Goal: Task Accomplishment & Management: Use online tool/utility

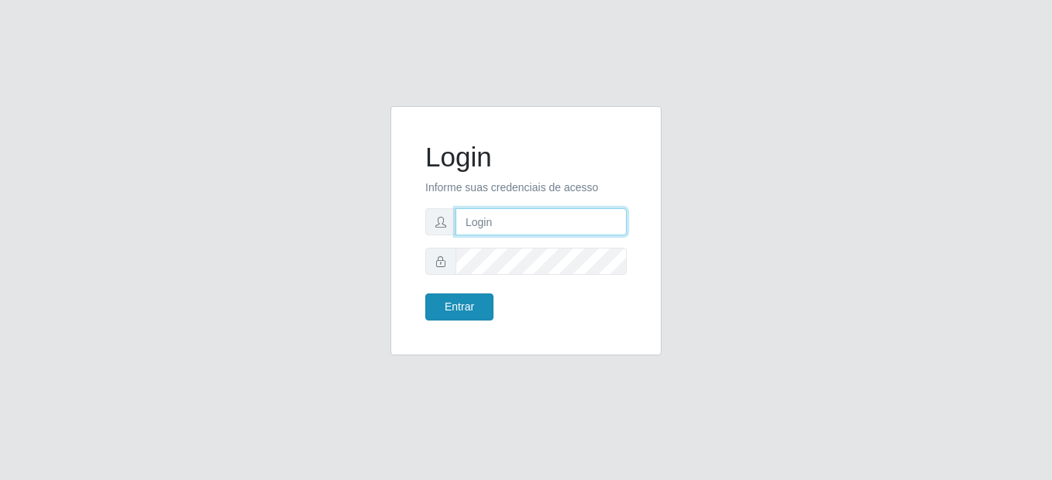
type input "mariabemais@B8"
click at [438, 315] on button "Entrar" at bounding box center [459, 307] width 68 height 27
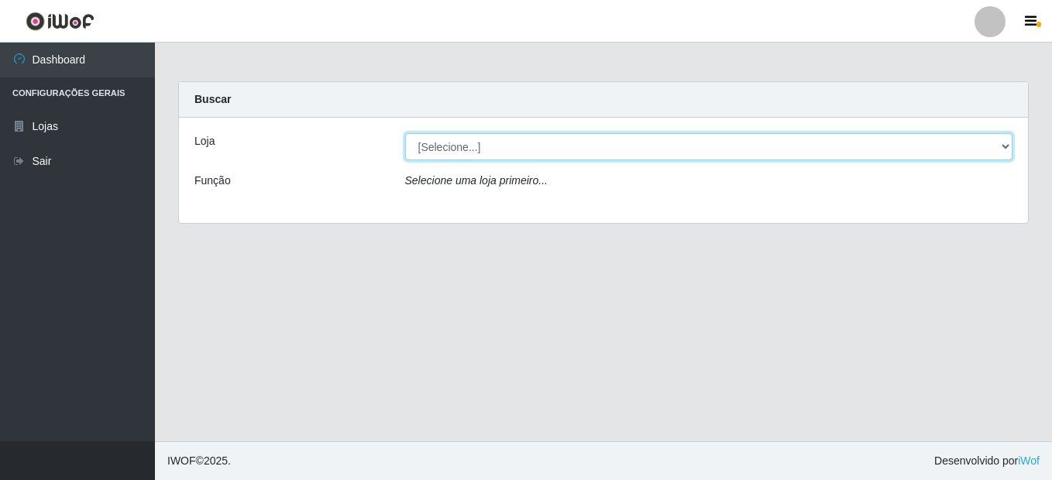
drag, startPoint x: 1002, startPoint y: 149, endPoint x: 988, endPoint y: 152, distance: 14.1
click at [1002, 149] on select "[Selecione...] Bemais Supermercados - B8 [PERSON_NAME]" at bounding box center [709, 146] width 608 height 27
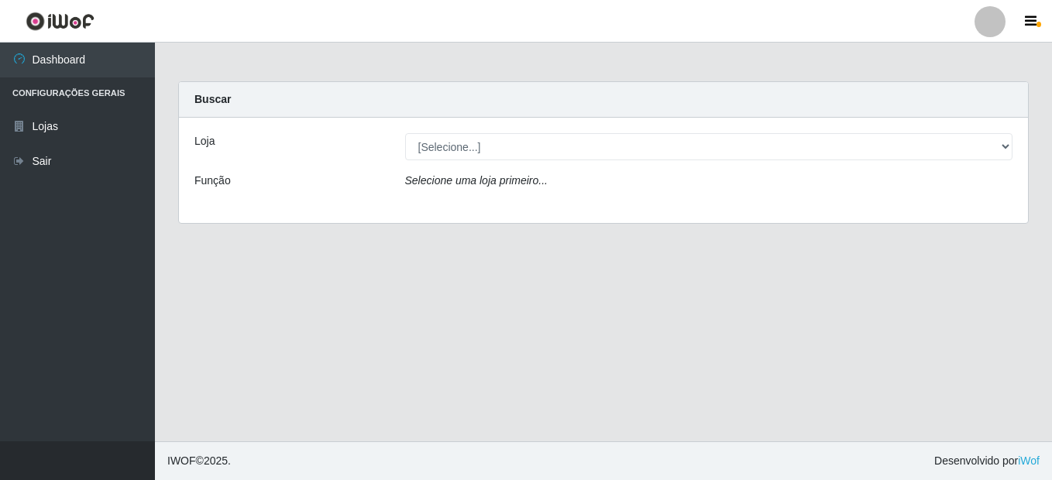
click at [891, 215] on div "Loja [Selecione...] Bemais Supermercados - B8 Valentina Função Selecione uma lo…" at bounding box center [603, 170] width 849 height 105
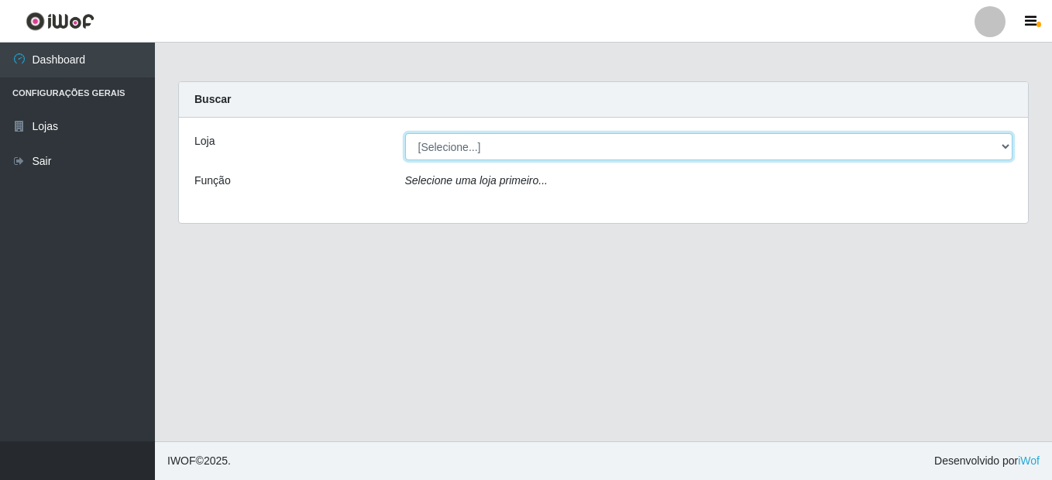
click at [1002, 150] on select "[Selecione...] Bemais Supermercados - B8 [PERSON_NAME]" at bounding box center [709, 146] width 608 height 27
select select "413"
click at [405, 133] on select "[Selecione...] Bemais Supermercados - B8 [PERSON_NAME]" at bounding box center [709, 146] width 608 height 27
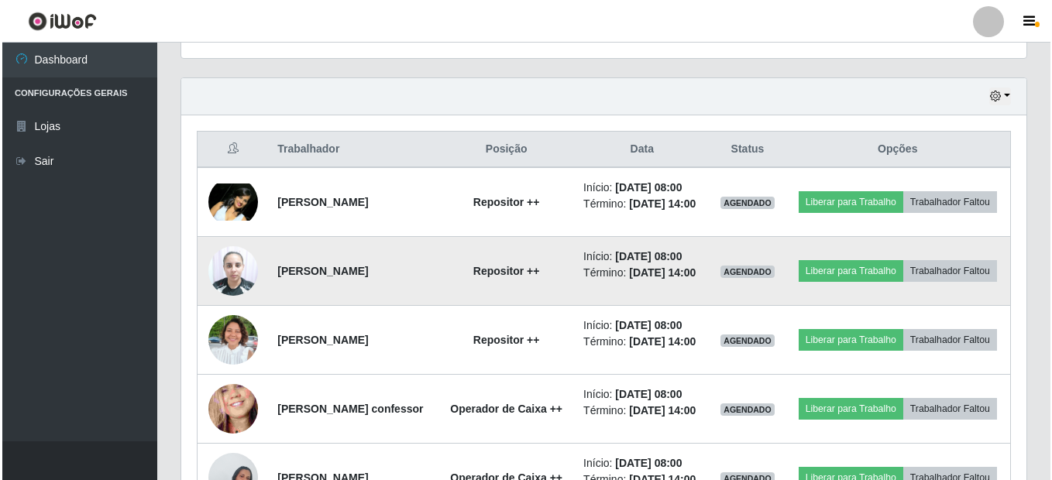
scroll to position [465, 0]
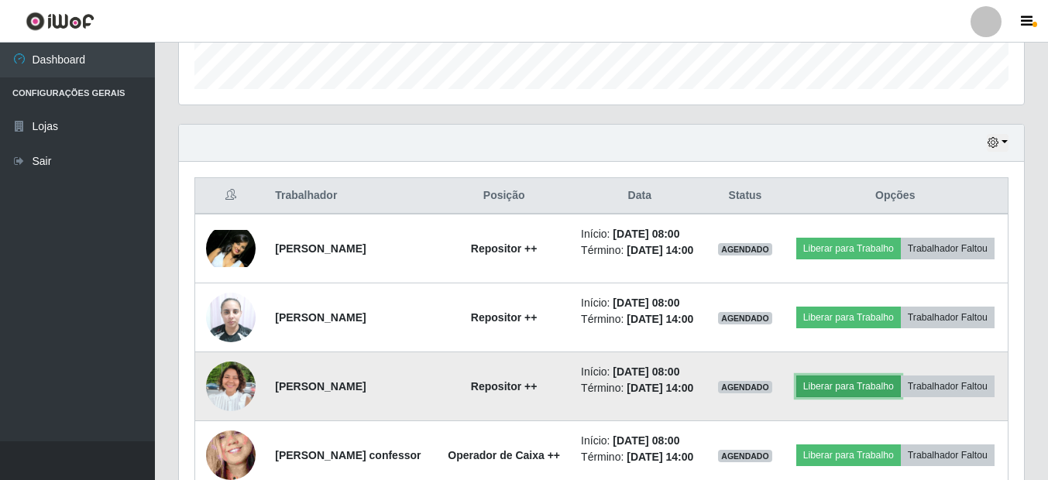
click at [901, 397] on button "Liberar para Trabalho" at bounding box center [848, 387] width 105 height 22
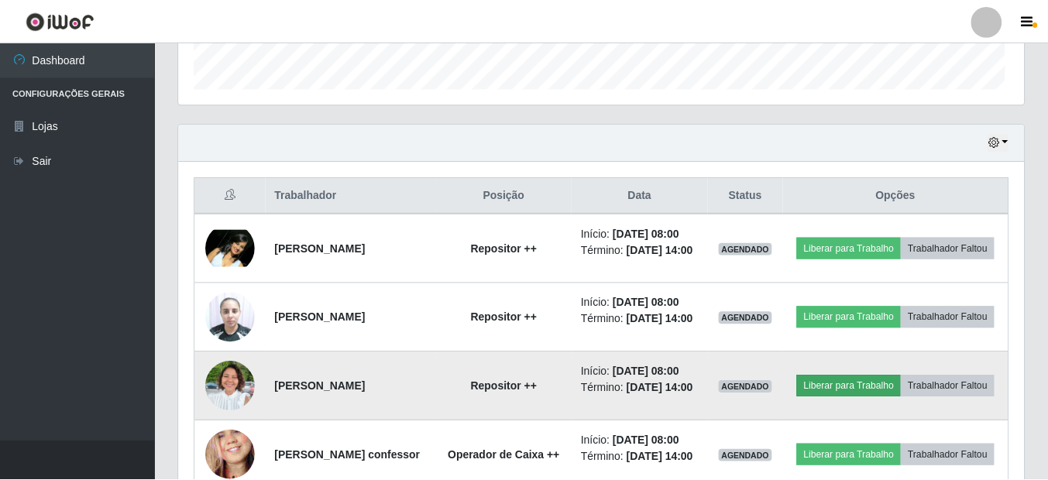
scroll to position [321, 837]
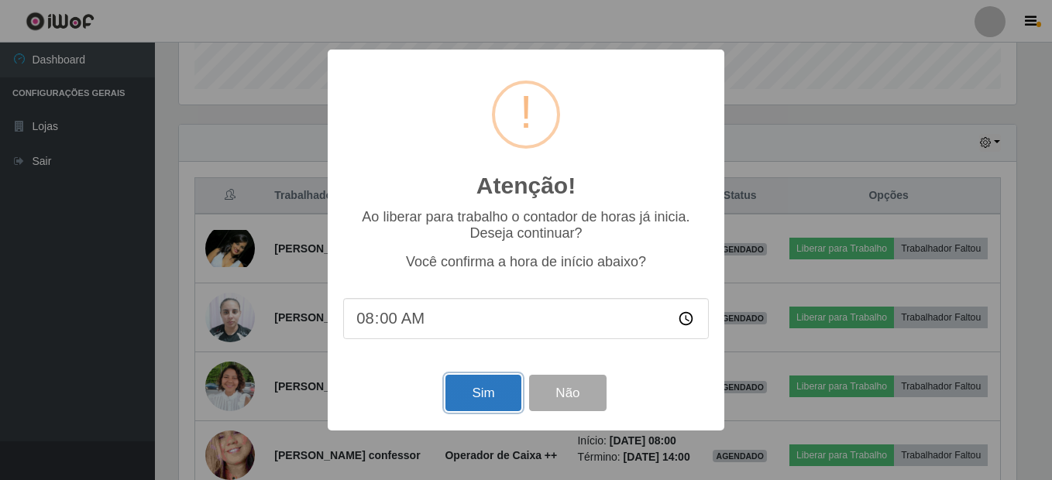
click at [472, 390] on button "Sim" at bounding box center [482, 393] width 75 height 36
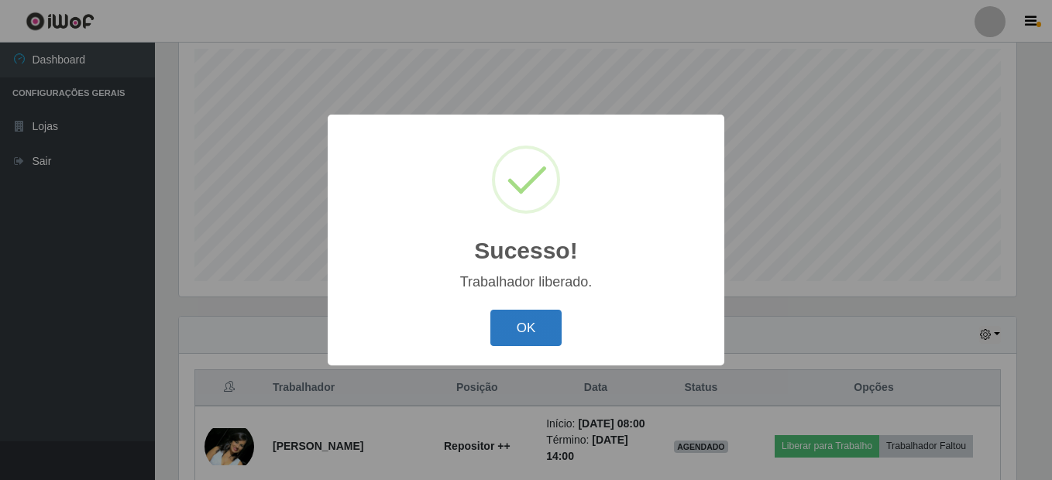
click at [521, 326] on button "OK" at bounding box center [526, 328] width 72 height 36
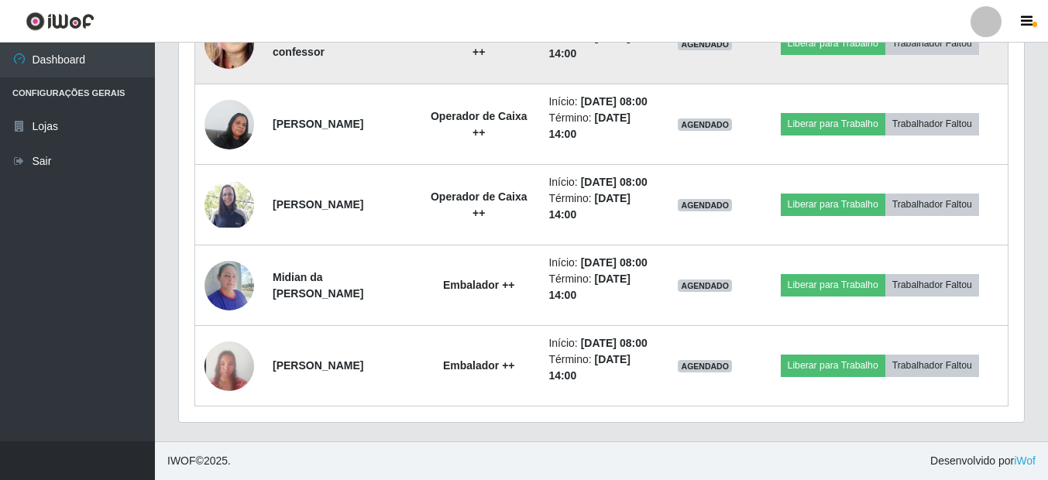
scroll to position [1047, 0]
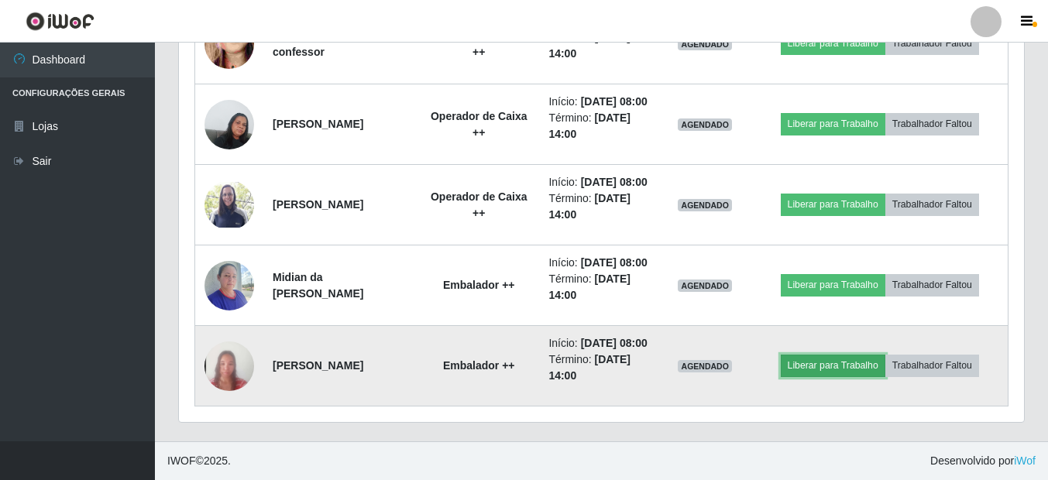
click at [843, 355] on button "Liberar para Trabalho" at bounding box center [833, 366] width 105 height 22
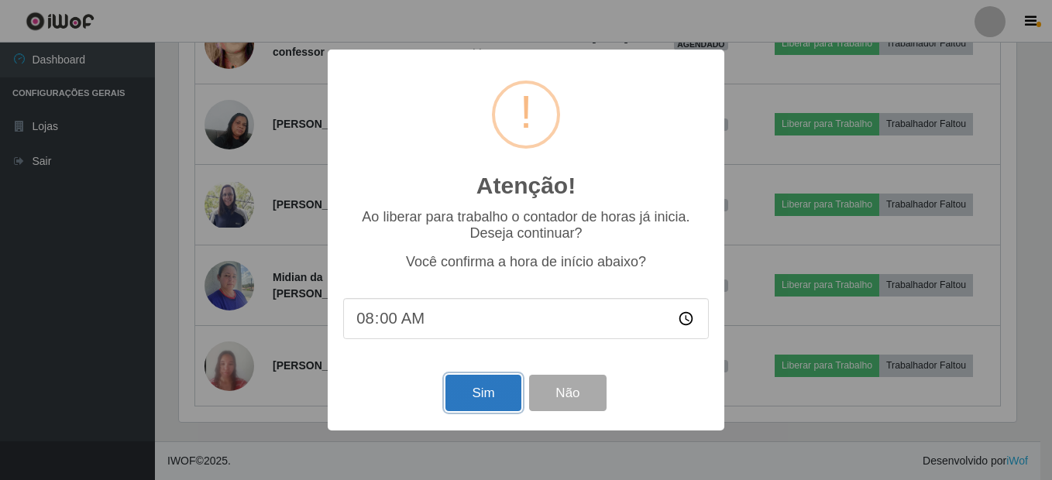
click at [490, 398] on button "Sim" at bounding box center [482, 393] width 75 height 36
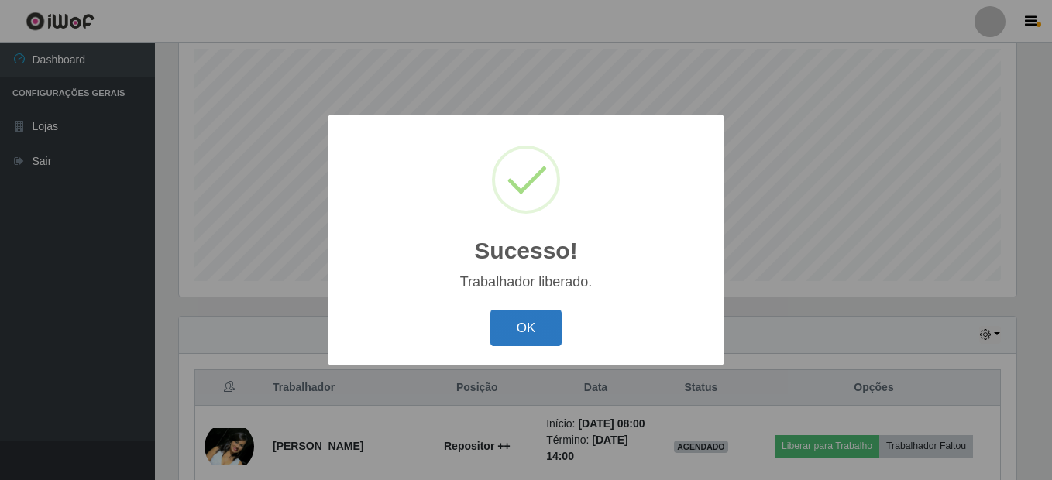
click at [531, 325] on button "OK" at bounding box center [526, 328] width 72 height 36
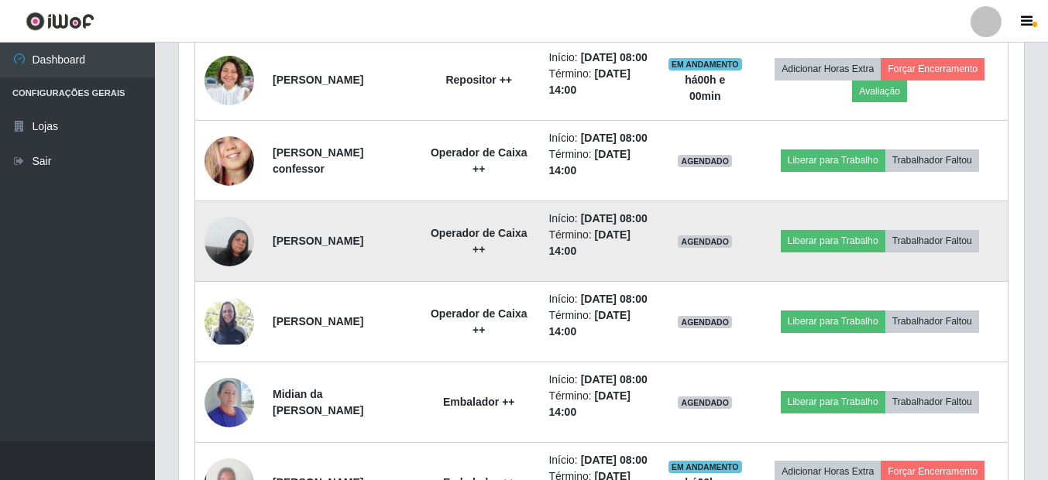
scroll to position [815, 0]
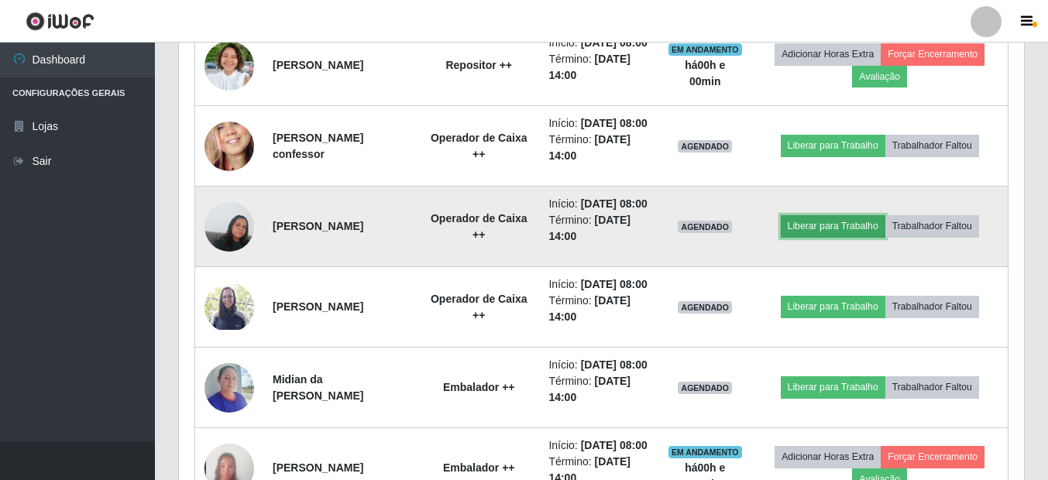
click at [838, 237] on button "Liberar para Trabalho" at bounding box center [833, 226] width 105 height 22
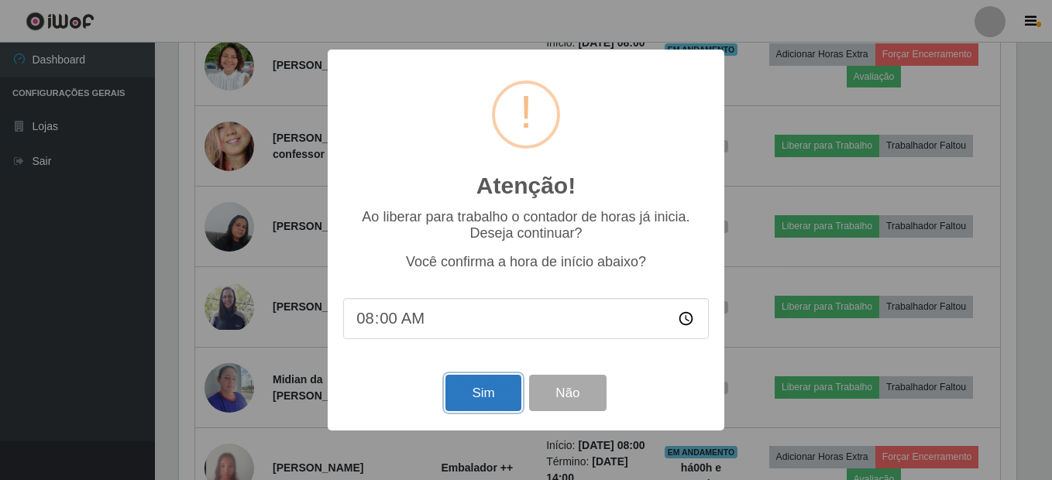
click at [505, 391] on button "Sim" at bounding box center [482, 393] width 75 height 36
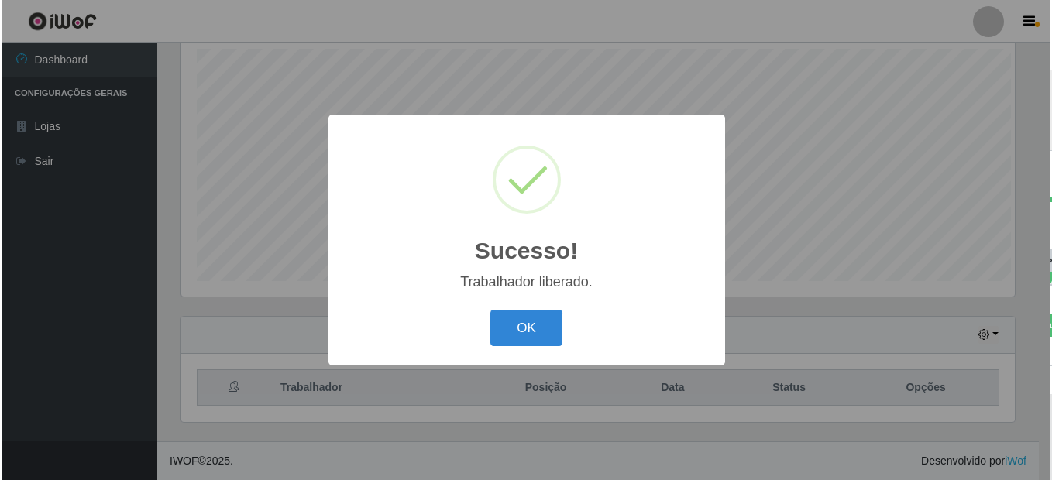
scroll to position [0, 0]
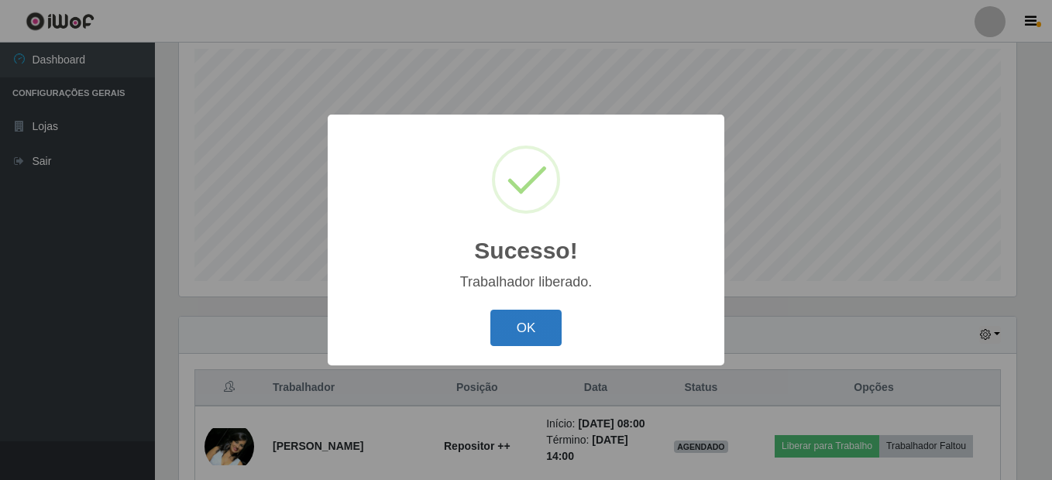
click at [504, 345] on button "OK" at bounding box center [526, 328] width 72 height 36
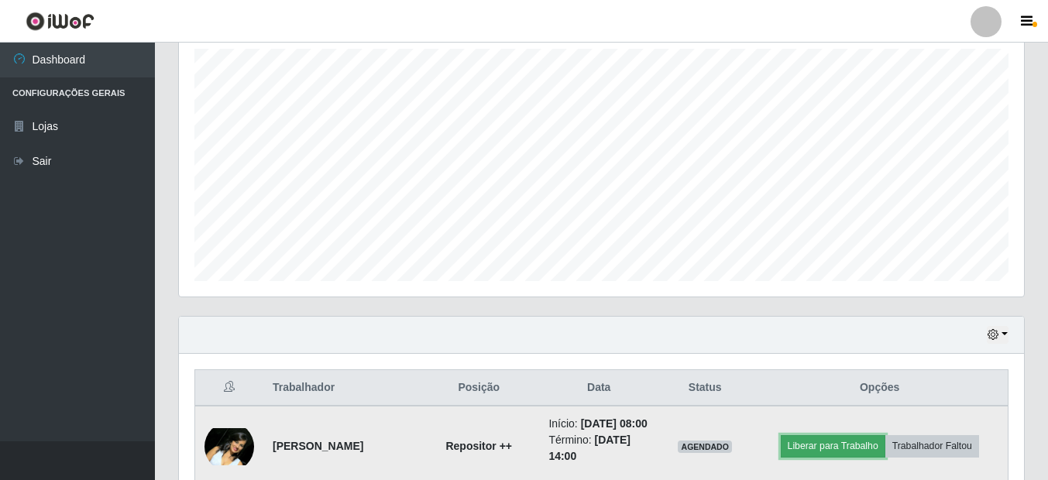
click at [815, 454] on button "Liberar para Trabalho" at bounding box center [833, 446] width 105 height 22
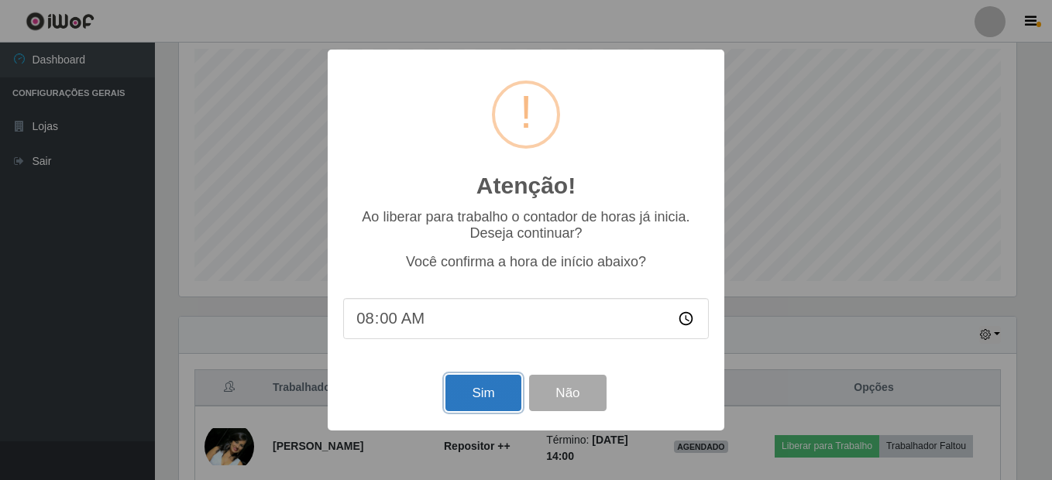
click at [480, 398] on button "Sim" at bounding box center [482, 393] width 75 height 36
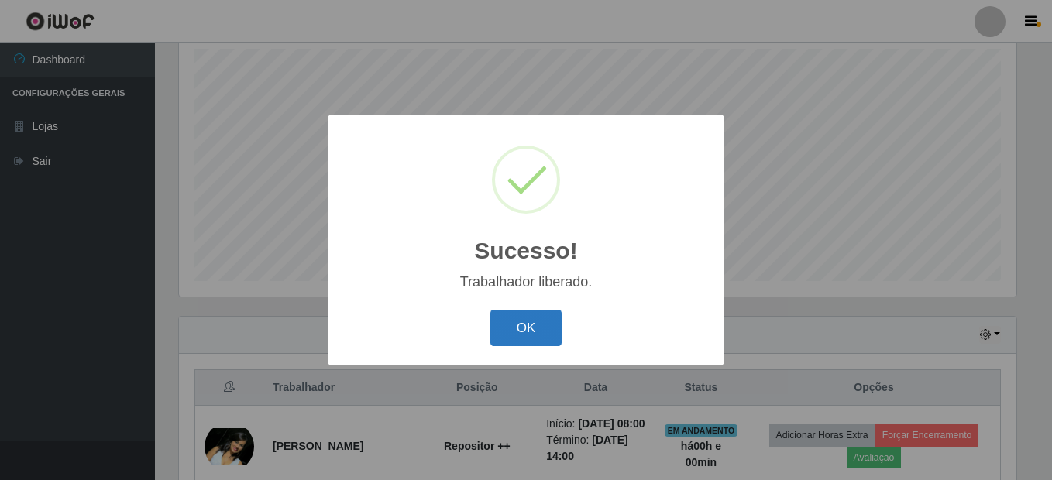
click at [539, 318] on button "OK" at bounding box center [526, 328] width 72 height 36
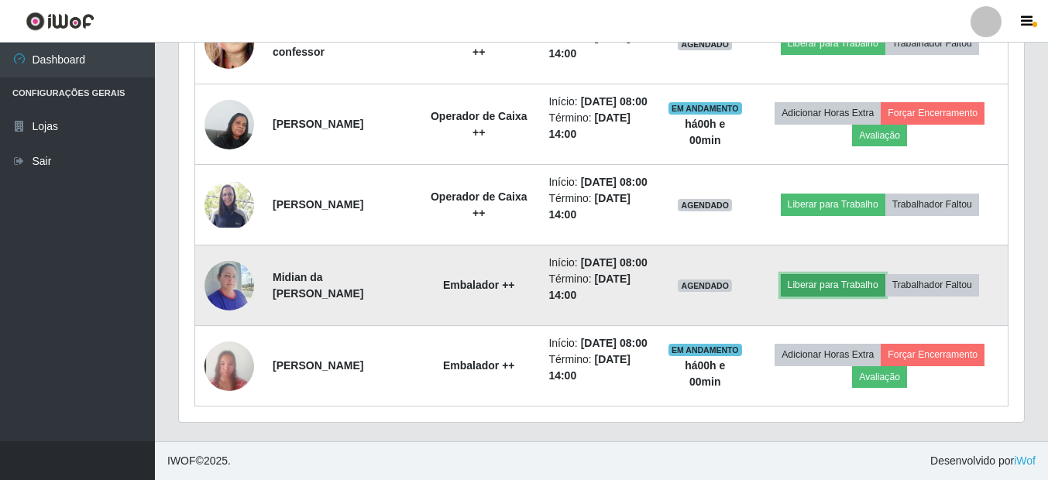
click at [861, 296] on button "Liberar para Trabalho" at bounding box center [833, 285] width 105 height 22
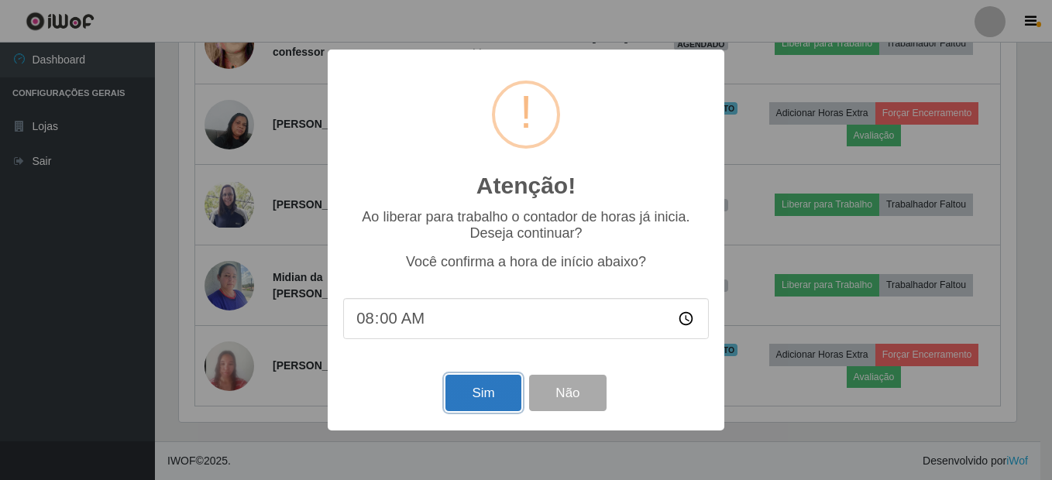
click at [479, 395] on button "Sim" at bounding box center [482, 393] width 75 height 36
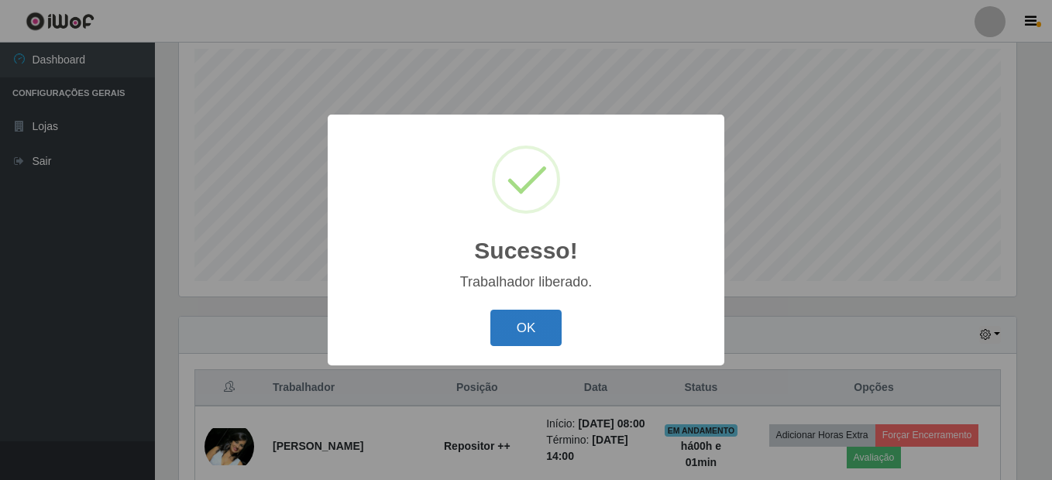
click at [521, 332] on button "OK" at bounding box center [526, 328] width 72 height 36
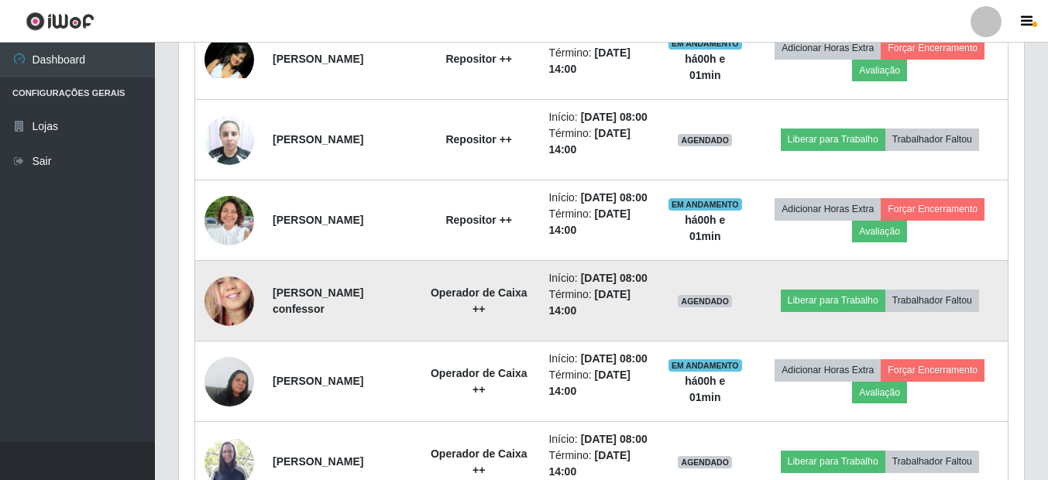
click at [226, 355] on img at bounding box center [229, 301] width 50 height 108
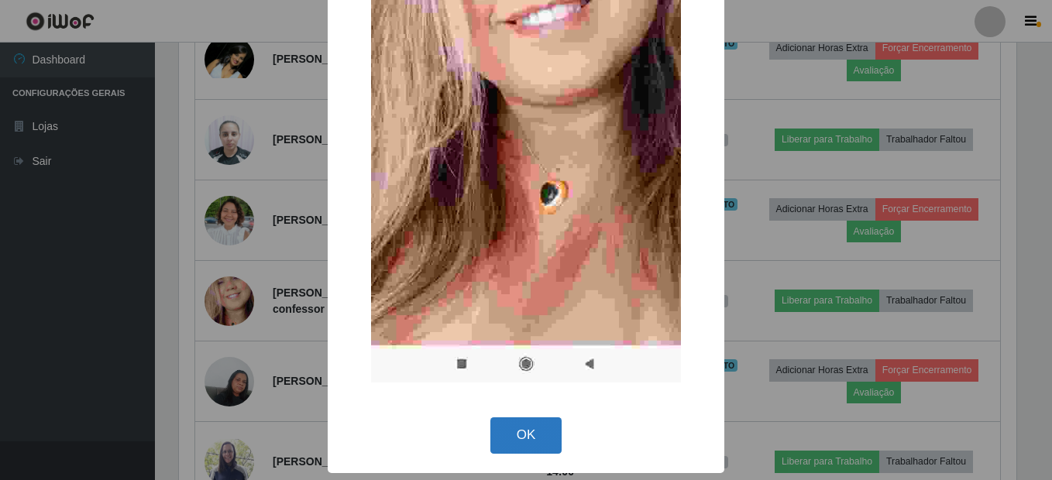
click at [532, 430] on button "OK" at bounding box center [526, 436] width 72 height 36
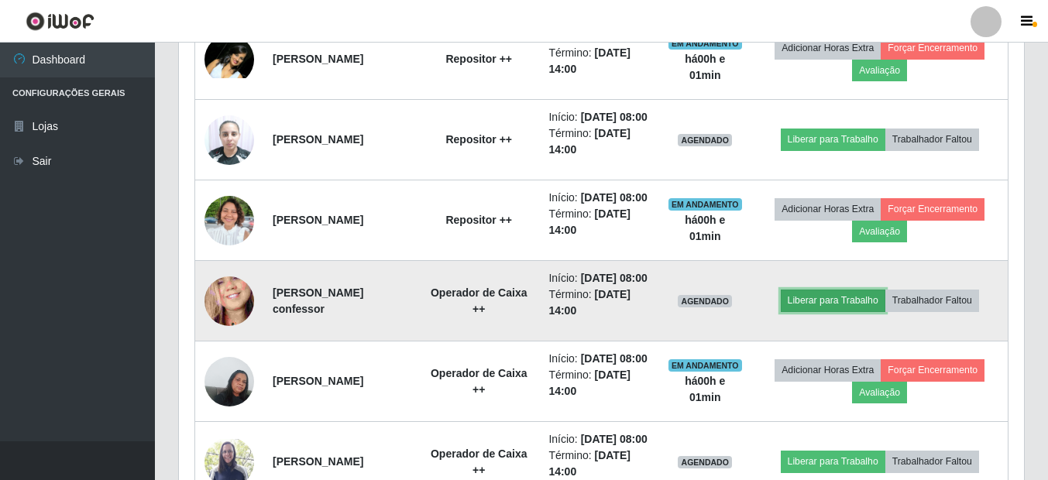
click at [830, 311] on button "Liberar para Trabalho" at bounding box center [833, 301] width 105 height 22
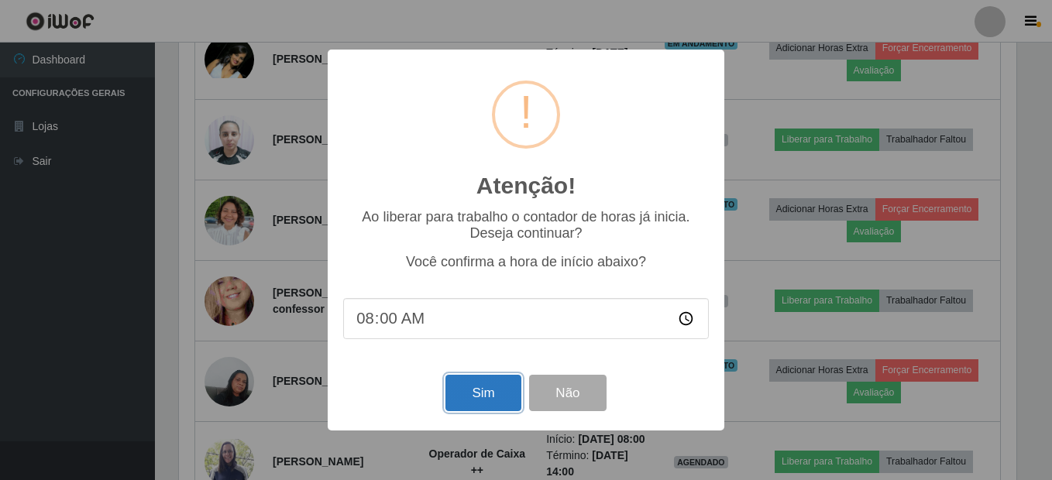
click at [475, 392] on button "Sim" at bounding box center [482, 393] width 75 height 36
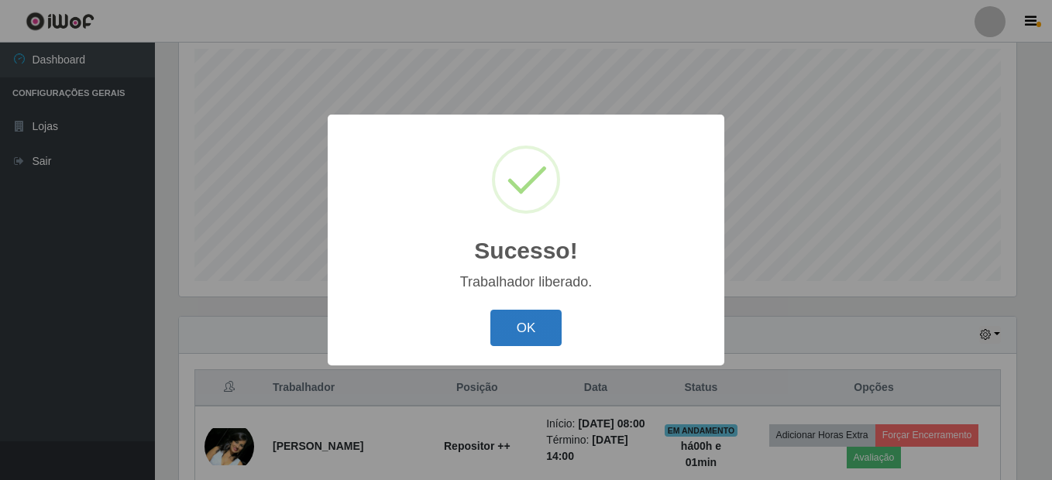
click at [546, 334] on button "OK" at bounding box center [526, 328] width 72 height 36
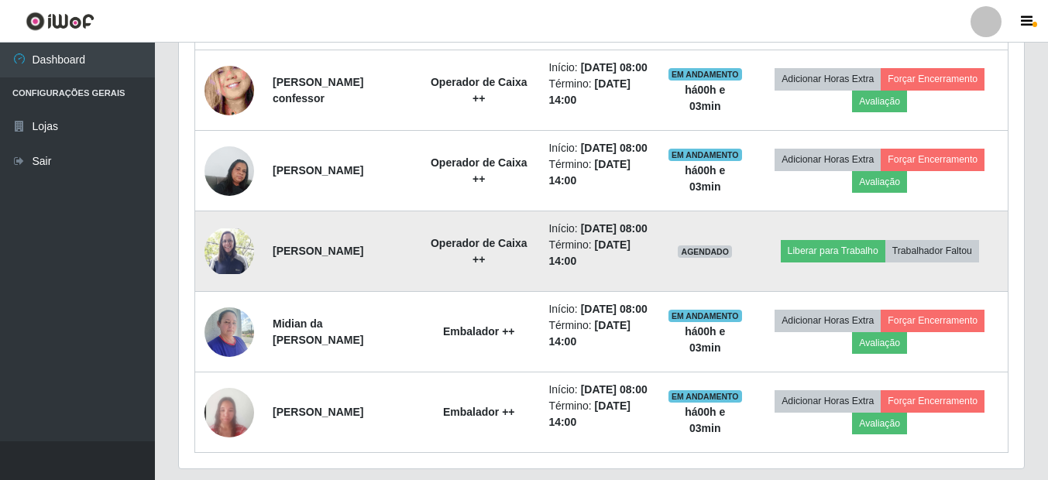
scroll to position [970, 0]
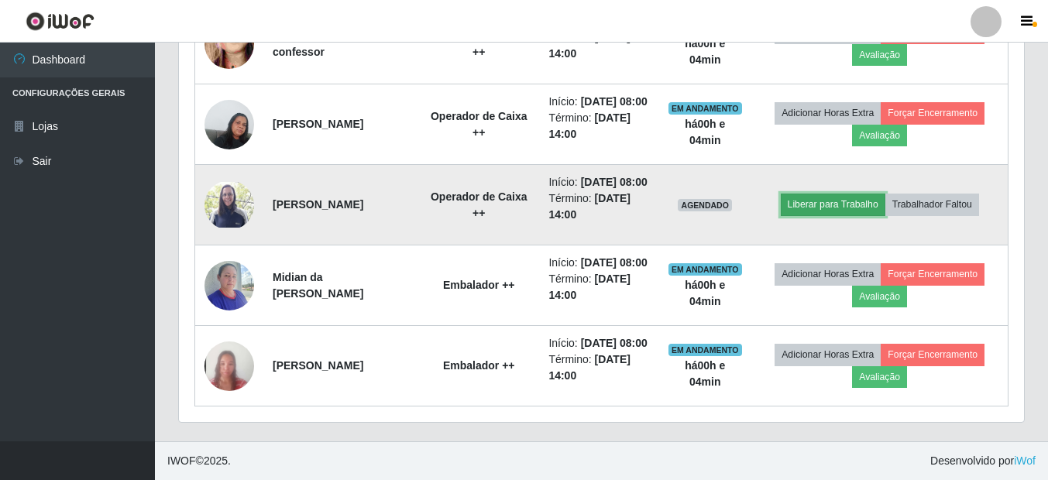
click at [828, 215] on button "Liberar para Trabalho" at bounding box center [833, 205] width 105 height 22
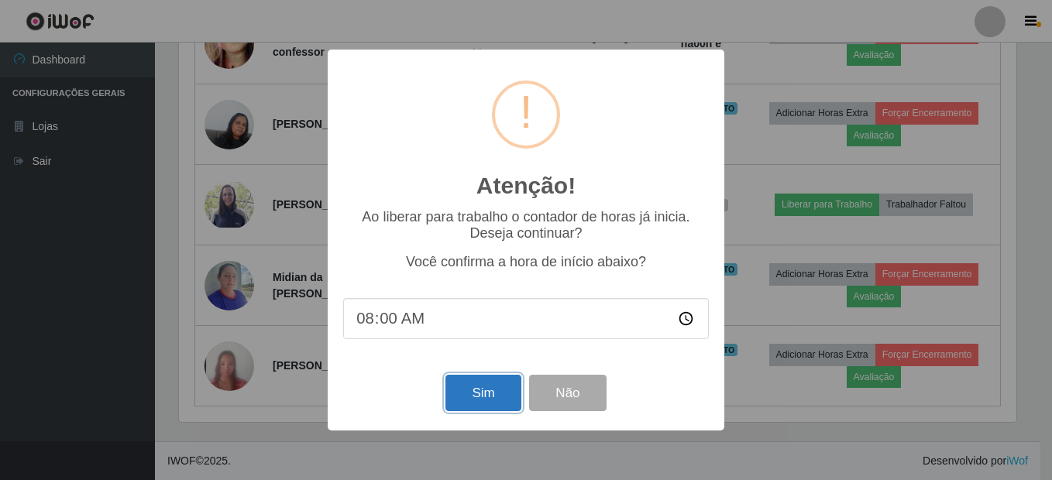
click at [479, 389] on button "Sim" at bounding box center [482, 393] width 75 height 36
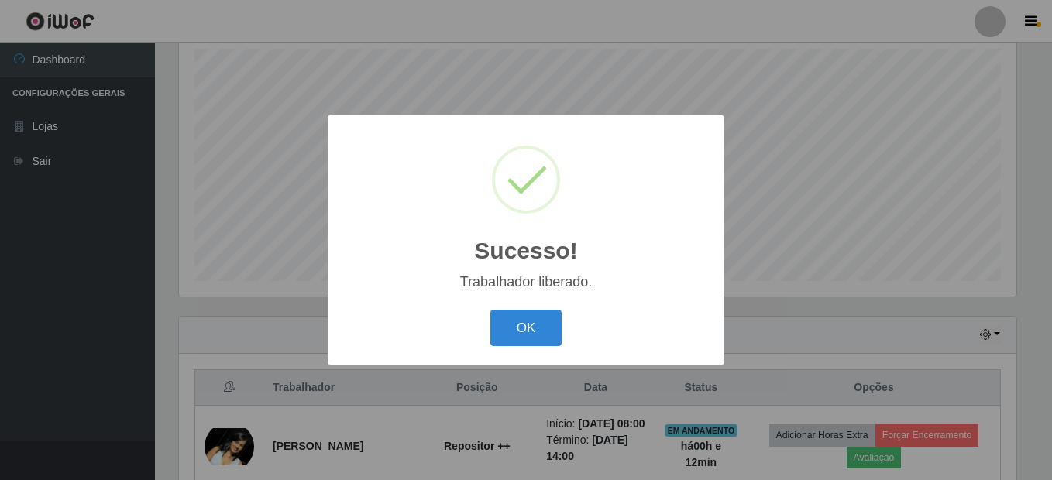
click at [490, 310] on button "OK" at bounding box center [526, 328] width 72 height 36
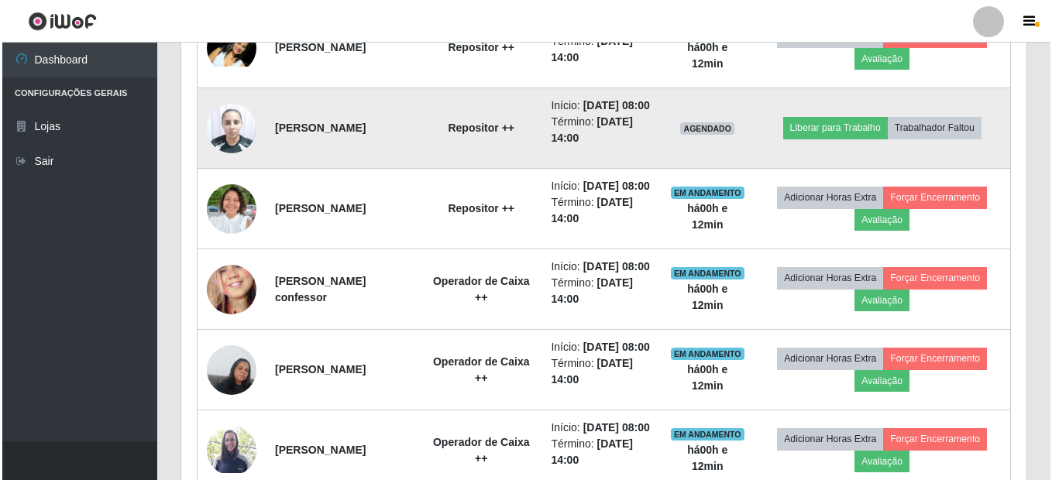
scroll to position [660, 0]
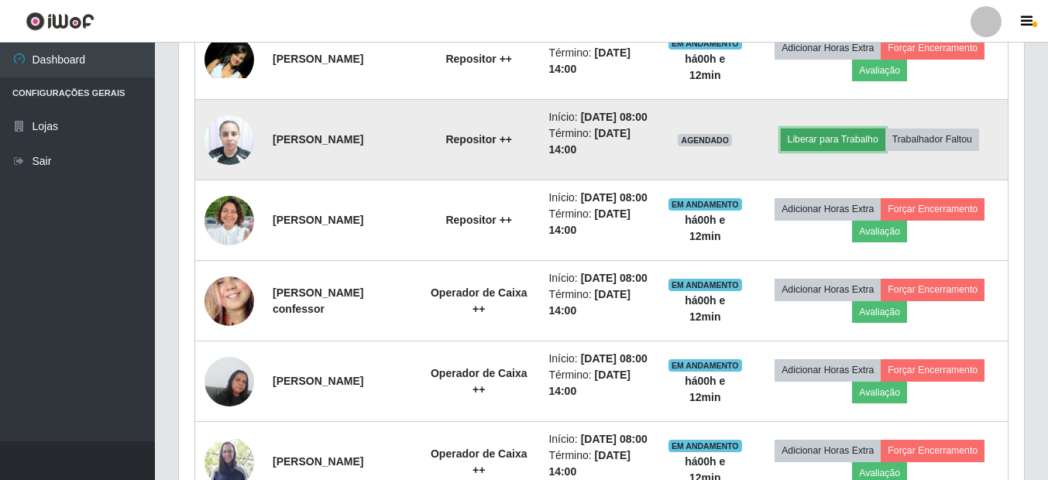
click at [847, 150] on button "Liberar para Trabalho" at bounding box center [833, 140] width 105 height 22
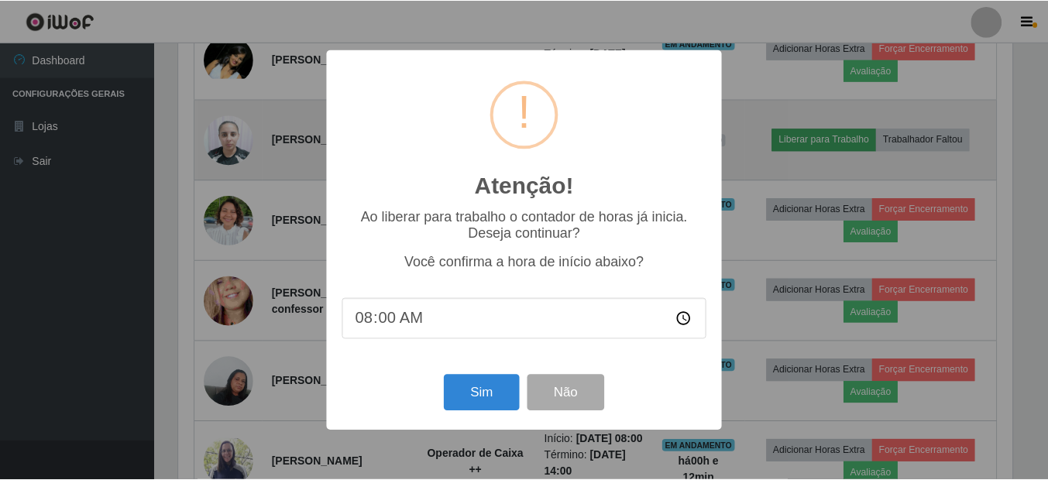
scroll to position [321, 837]
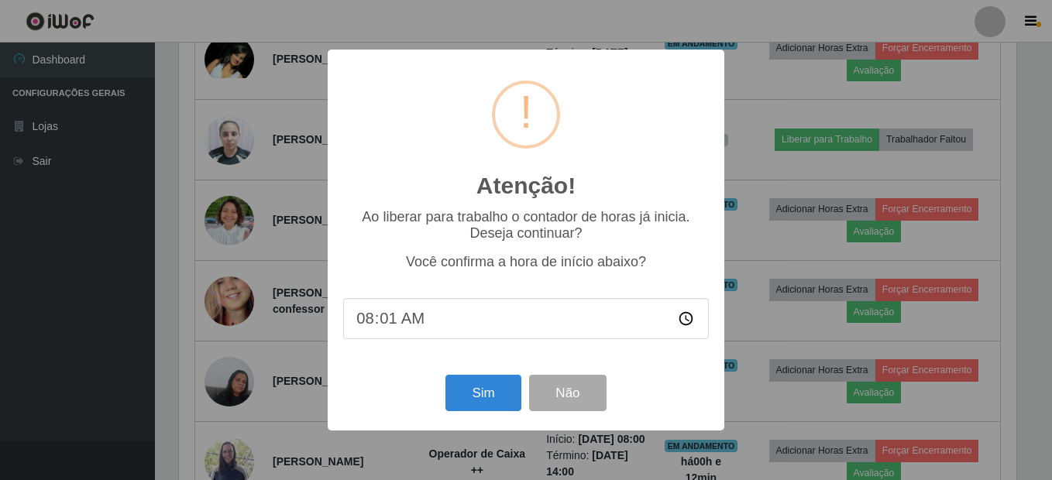
type input "08:13"
click at [476, 397] on button "Sim" at bounding box center [482, 393] width 75 height 36
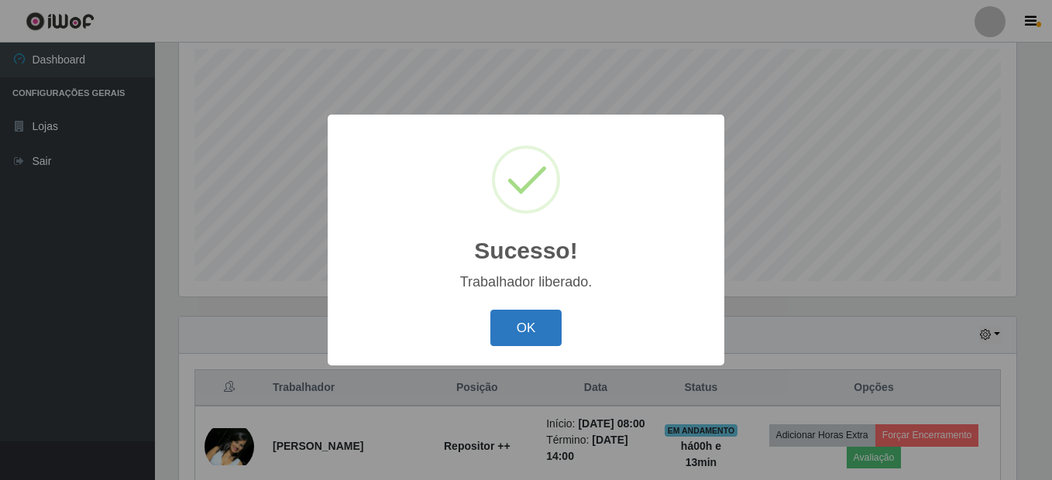
click at [534, 321] on button "OK" at bounding box center [526, 328] width 72 height 36
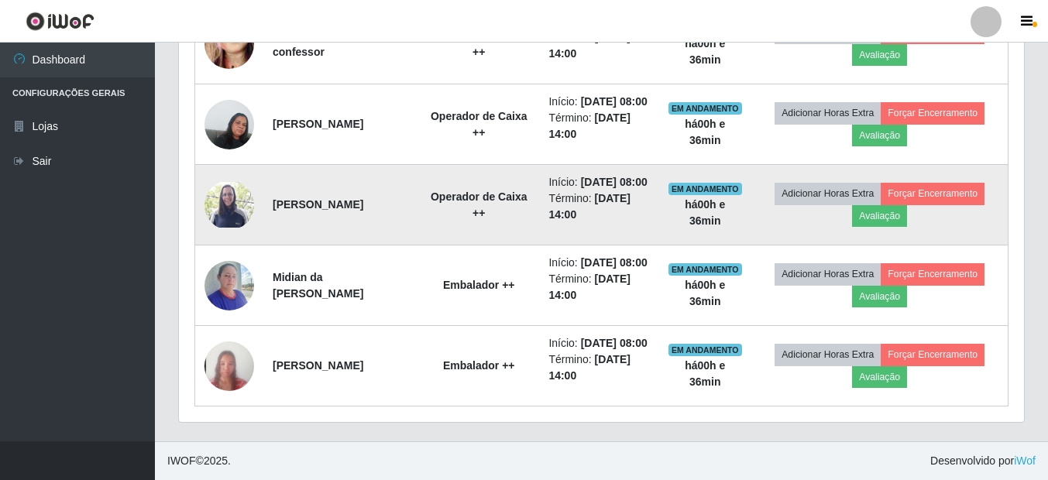
scroll to position [1047, 0]
